Goal: Task Accomplishment & Management: Use online tool/utility

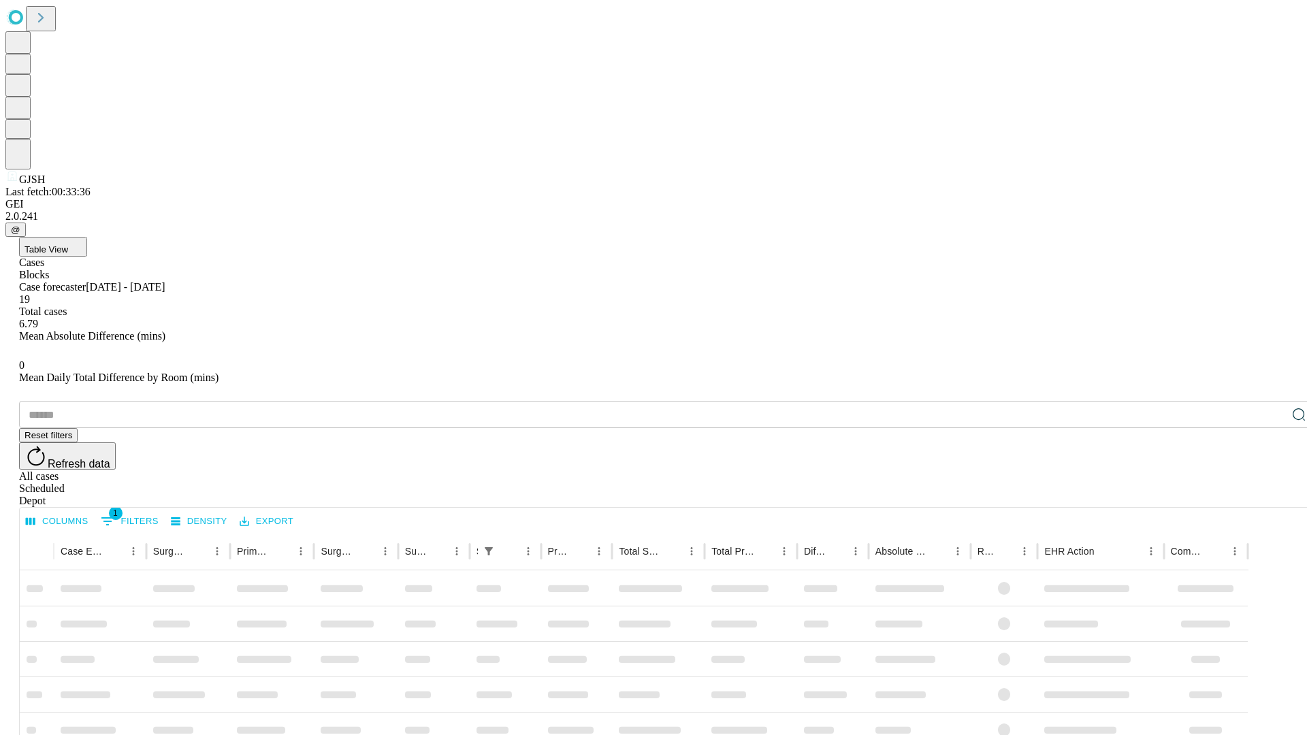
click at [68, 244] on span "Table View" at bounding box center [47, 249] width 44 height 10
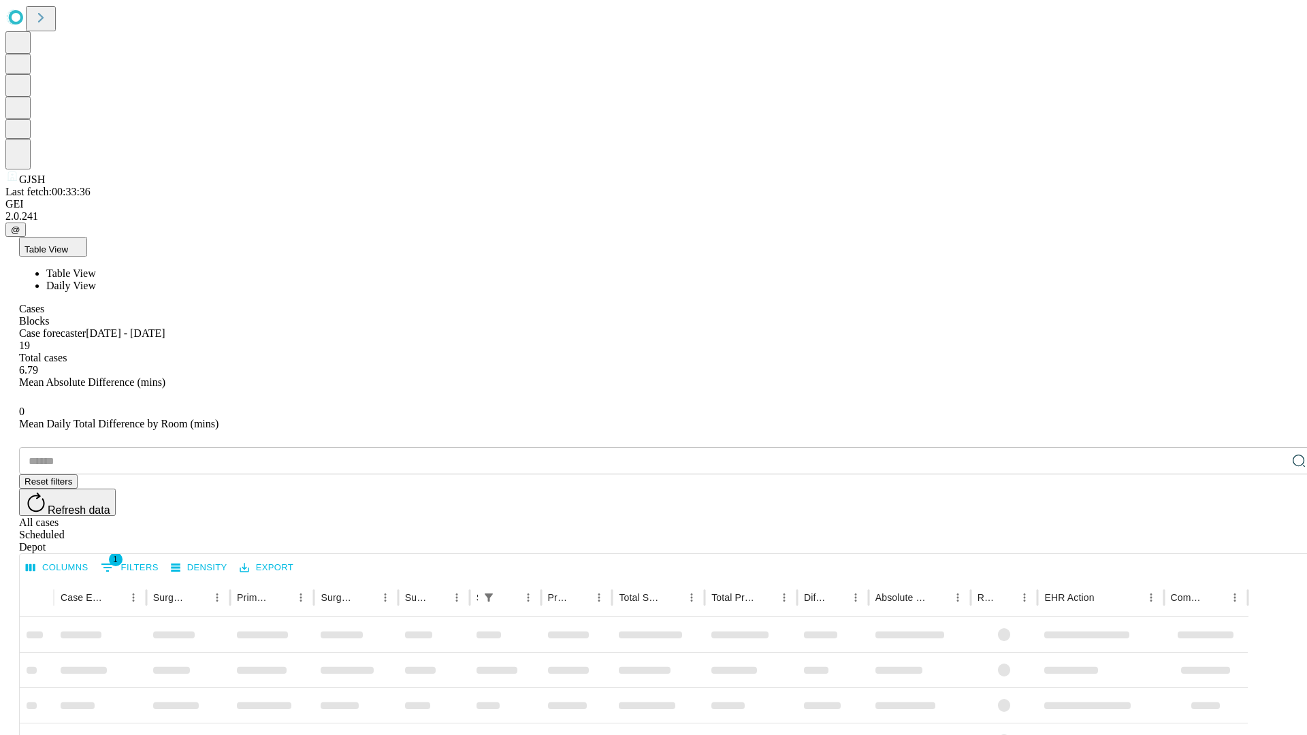
click at [96, 280] on span "Daily View" at bounding box center [71, 286] width 50 height 12
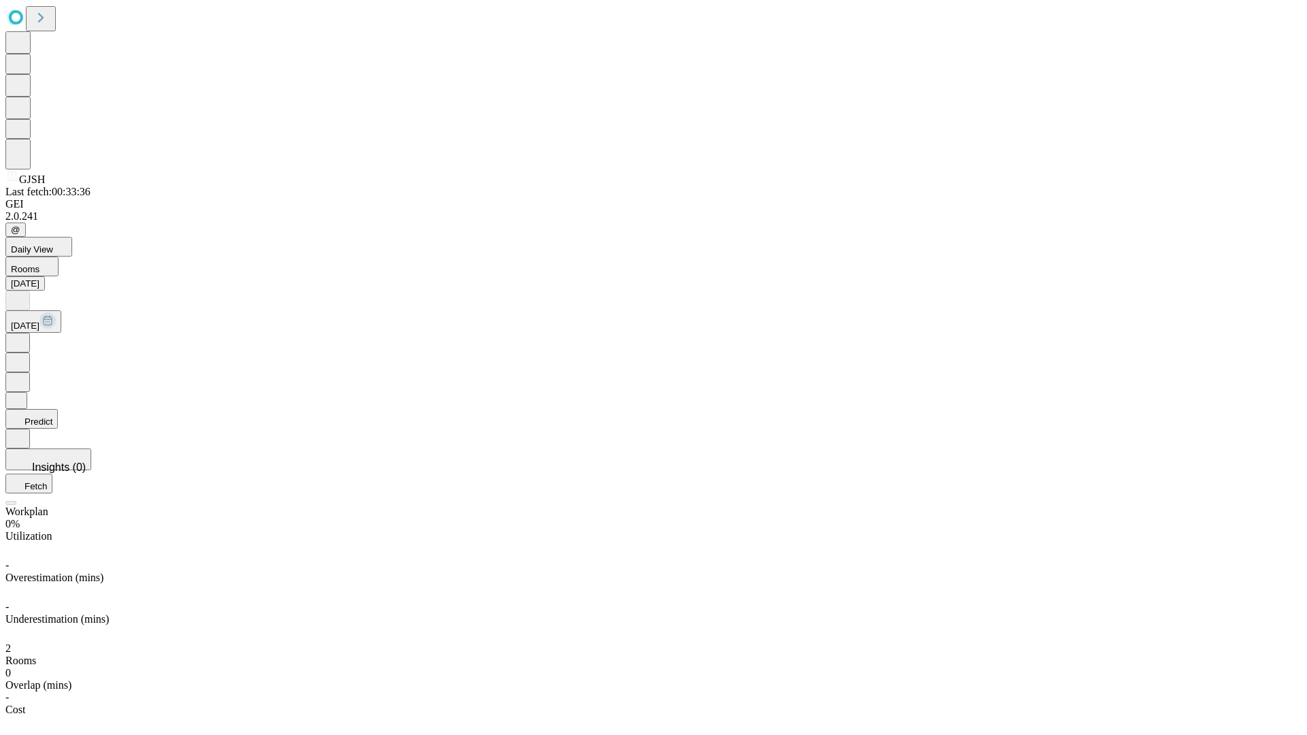
click at [58, 409] on button "Predict" at bounding box center [31, 419] width 52 height 20
